Goal: Use online tool/utility: Utilize a website feature to perform a specific function

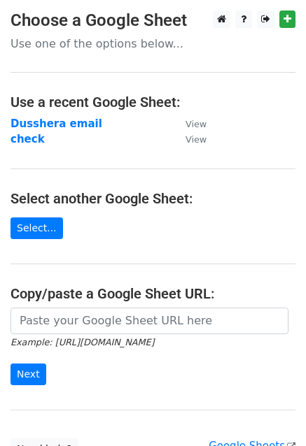
drag, startPoint x: 0, startPoint y: 0, endPoint x: 204, endPoint y: 223, distance: 302.1
click at [204, 223] on main "Choose a Google Sheet Use one of the options below... Use a recent Google Sheet…" at bounding box center [153, 235] width 306 height 450
click at [47, 221] on link "Select..." at bounding box center [36, 229] width 52 height 22
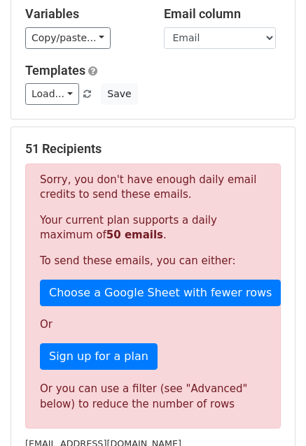
scroll to position [140, 0]
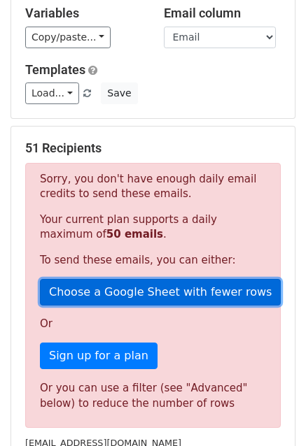
click at [126, 288] on link "Choose a Google Sheet with fewer rows" at bounding box center [160, 292] width 241 height 27
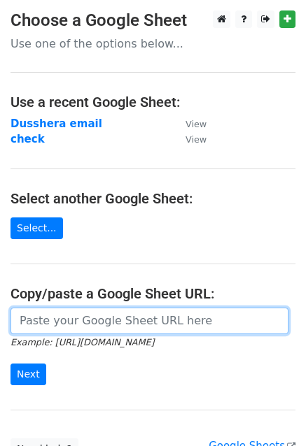
click at [29, 327] on input "url" at bounding box center [149, 321] width 278 height 27
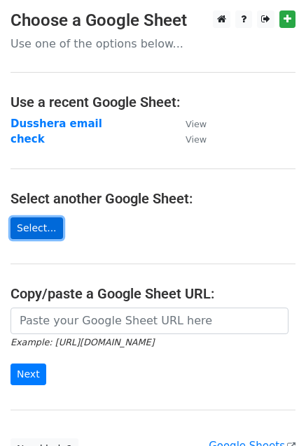
click at [38, 232] on link "Select..." at bounding box center [36, 229] width 52 height 22
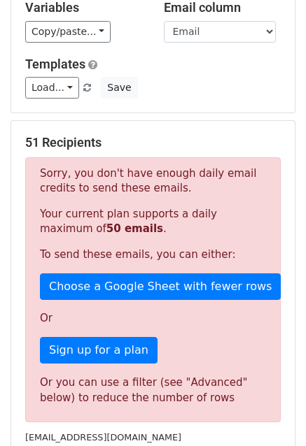
scroll to position [151, 0]
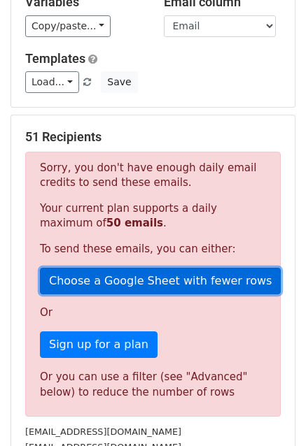
click at [145, 291] on link "Choose a Google Sheet with fewer rows" at bounding box center [160, 281] width 241 height 27
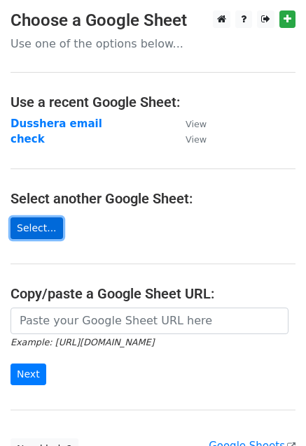
click at [36, 220] on link "Select..." at bounding box center [36, 229] width 52 height 22
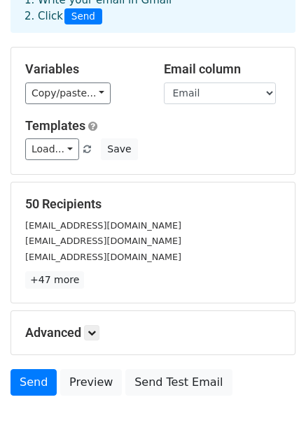
scroll to position [87, 0]
